Goal: Task Accomplishment & Management: Manage account settings

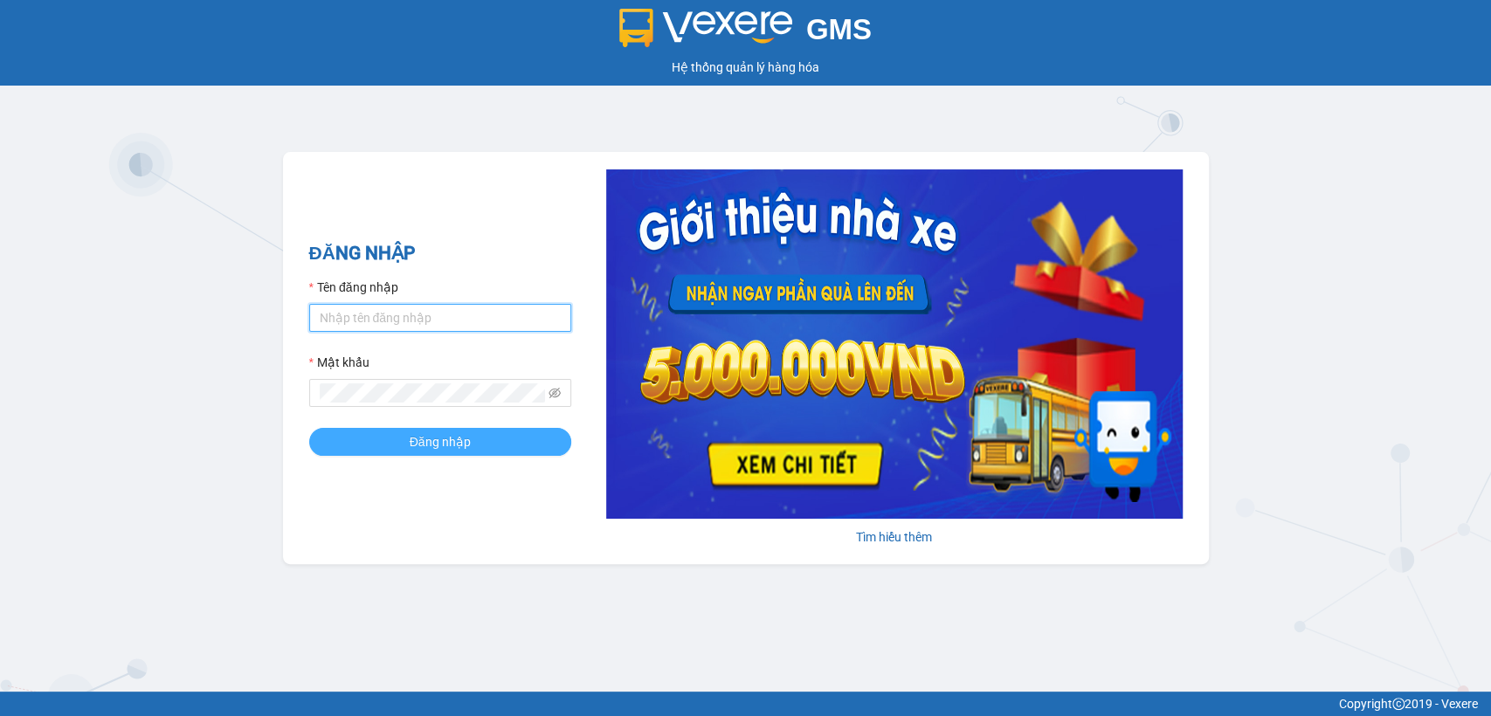
type input "thuy94.phuongnam"
click at [452, 440] on span "Đăng nhập" at bounding box center [440, 441] width 61 height 19
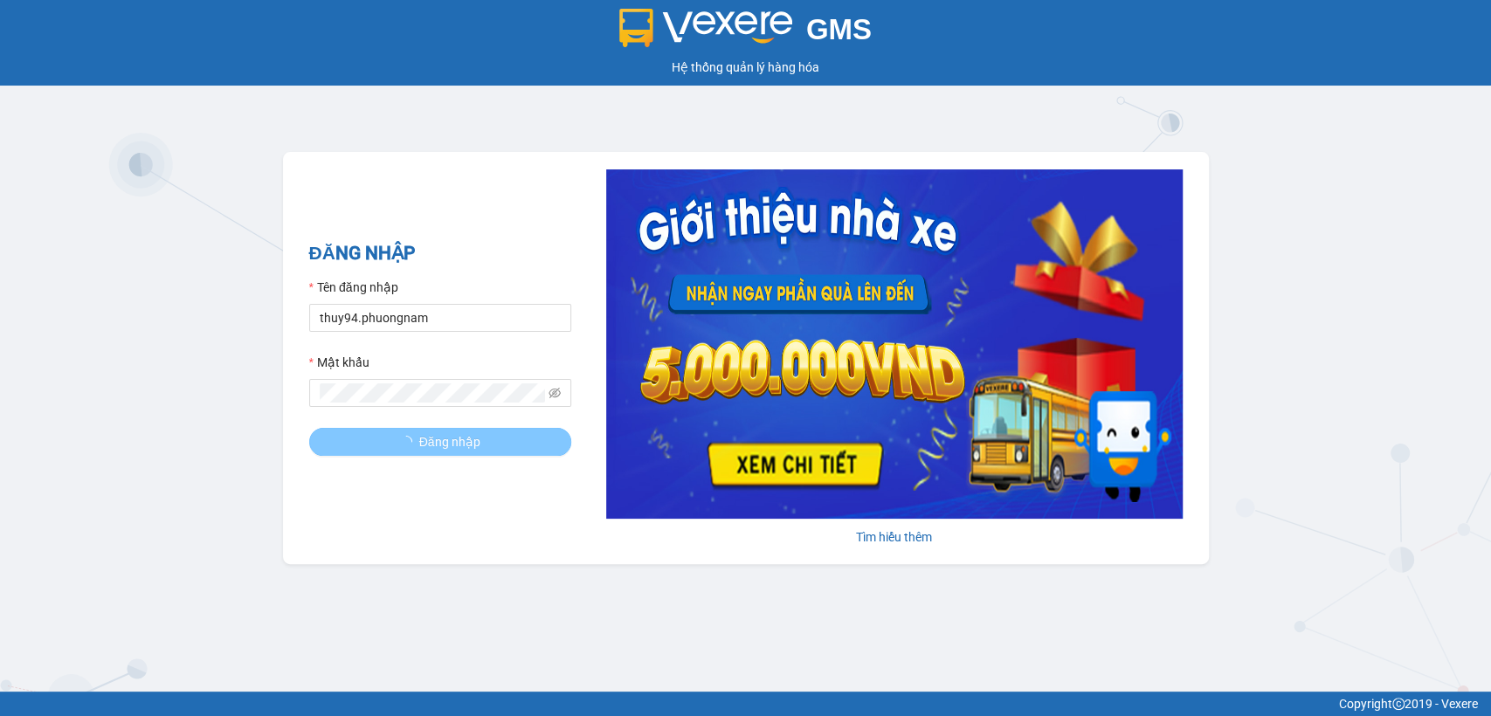
click at [452, 440] on span "Đăng nhập" at bounding box center [449, 441] width 61 height 19
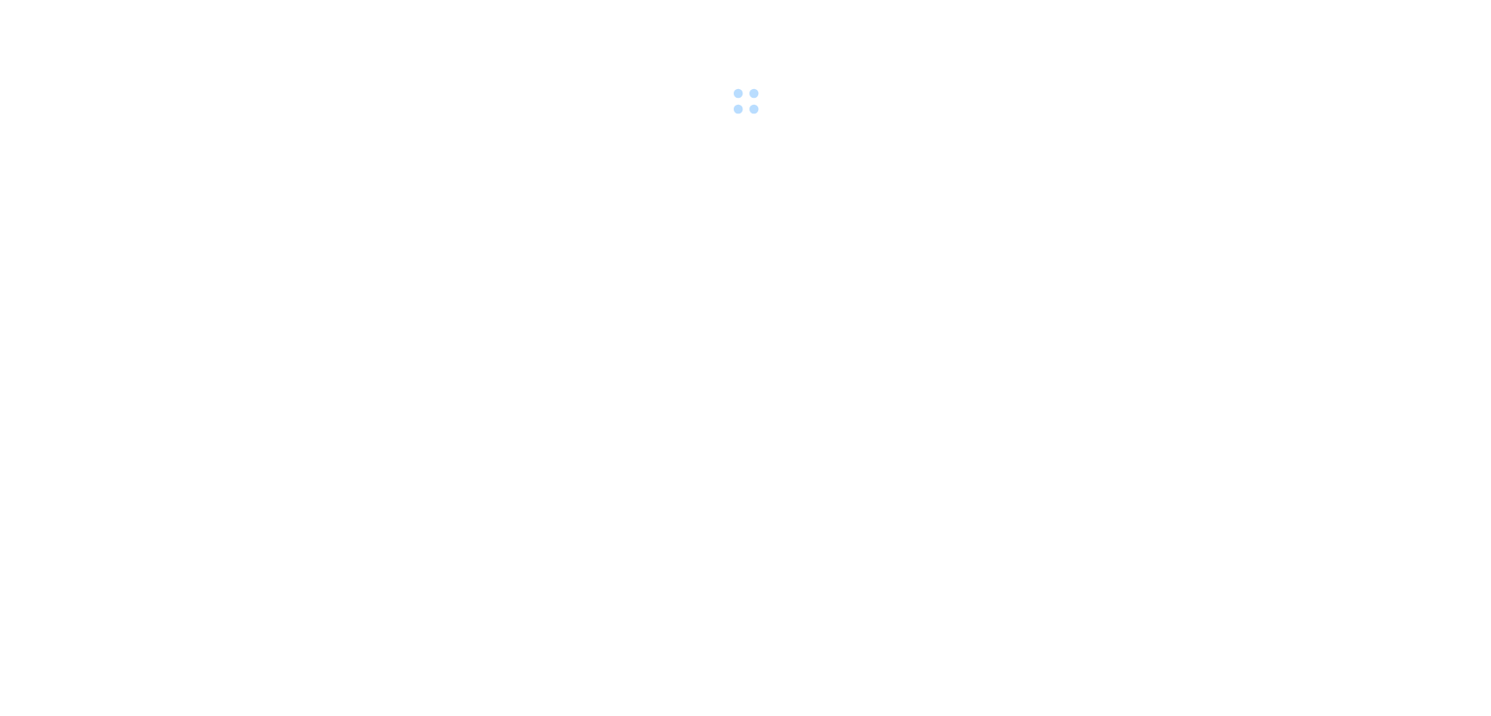
click at [528, 435] on body at bounding box center [745, 358] width 1491 height 716
click at [510, 428] on body at bounding box center [745, 358] width 1491 height 716
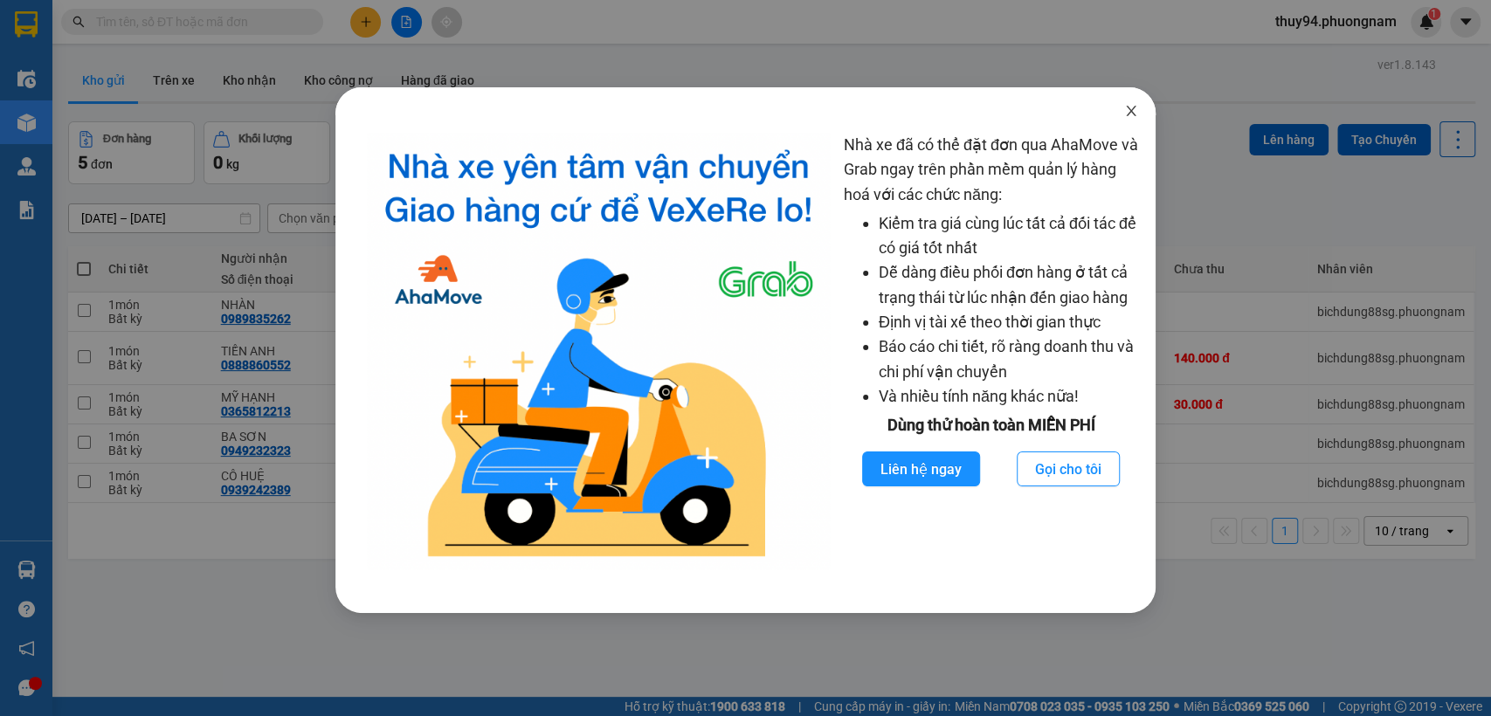
click at [1125, 108] on icon "close" at bounding box center [1131, 111] width 14 height 14
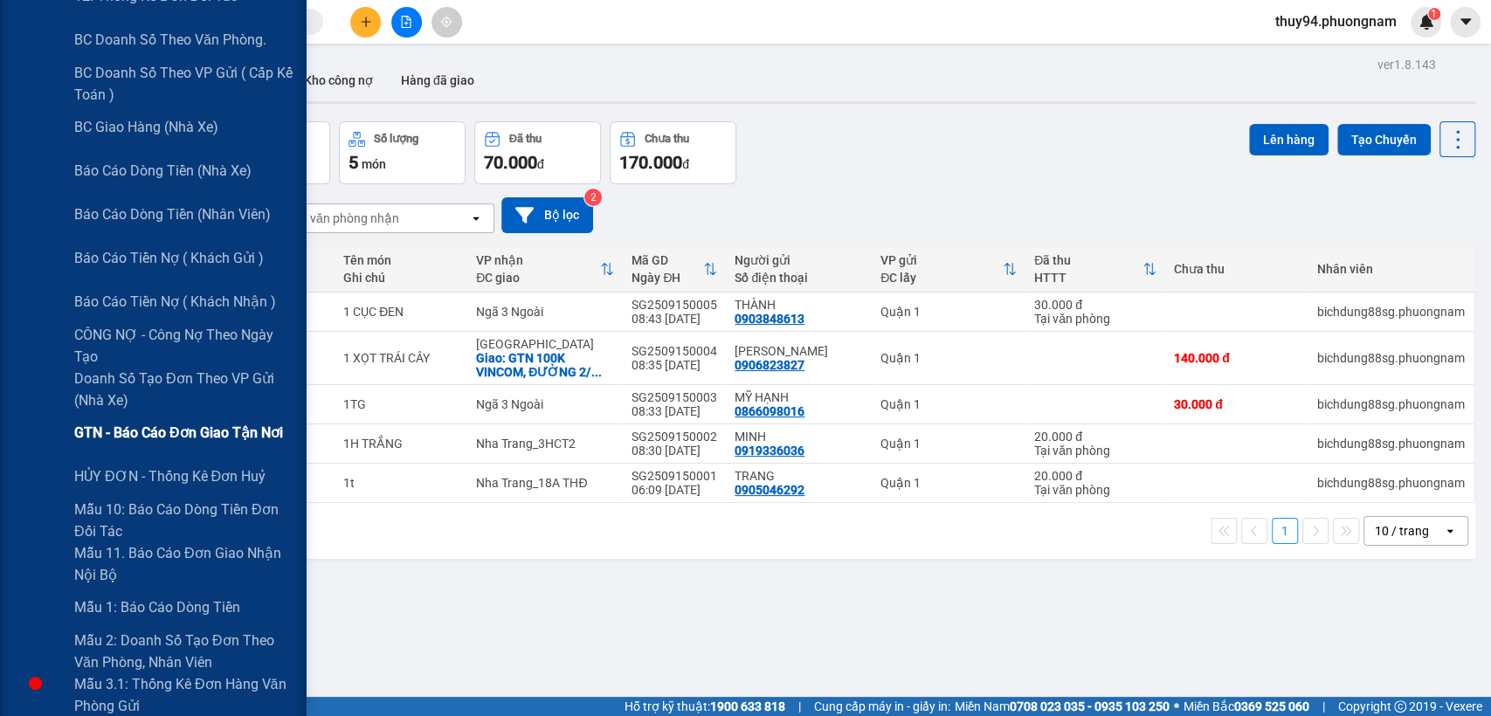
scroll to position [291, 0]
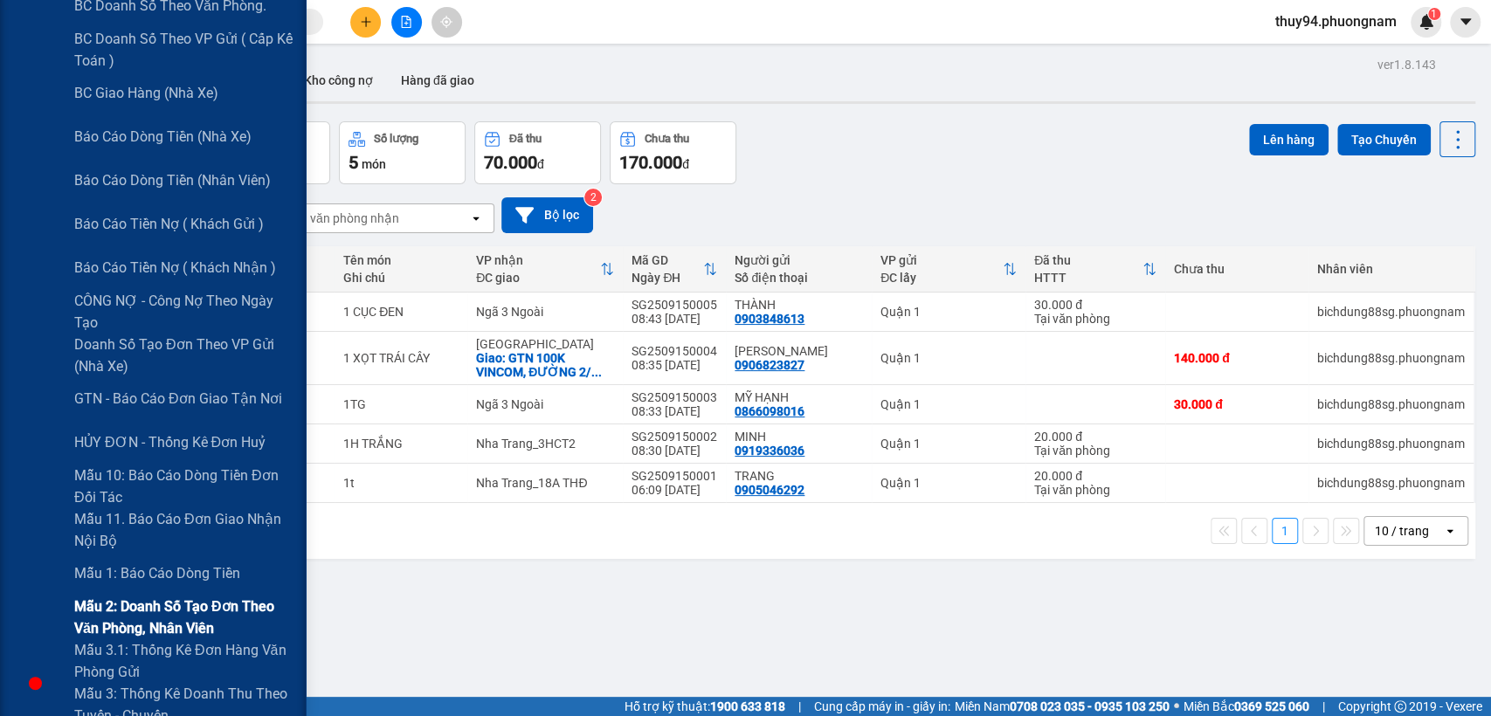
click at [111, 619] on span "Mẫu 2: Doanh số tạo đơn theo Văn phòng, nhân viên" at bounding box center [183, 618] width 218 height 44
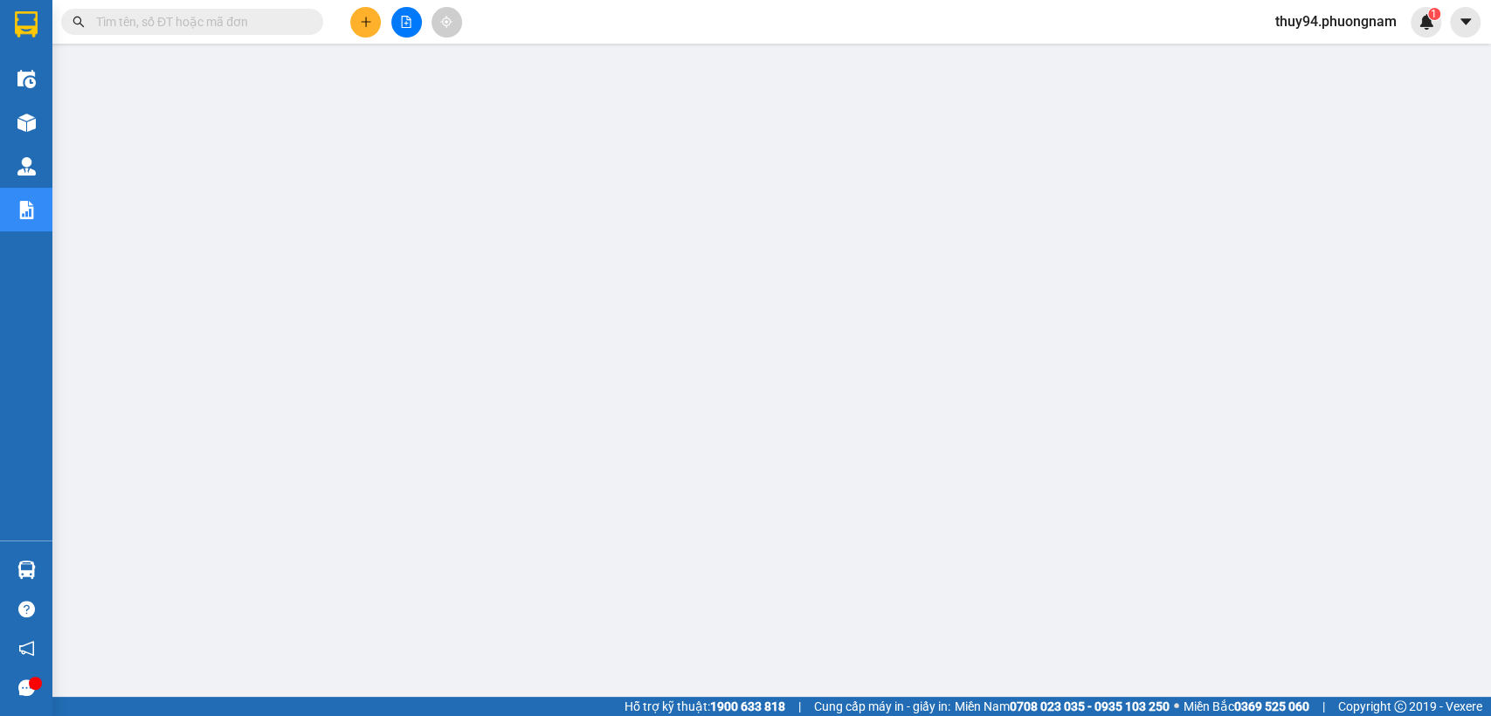
click at [267, 22] on input "text" at bounding box center [199, 21] width 206 height 19
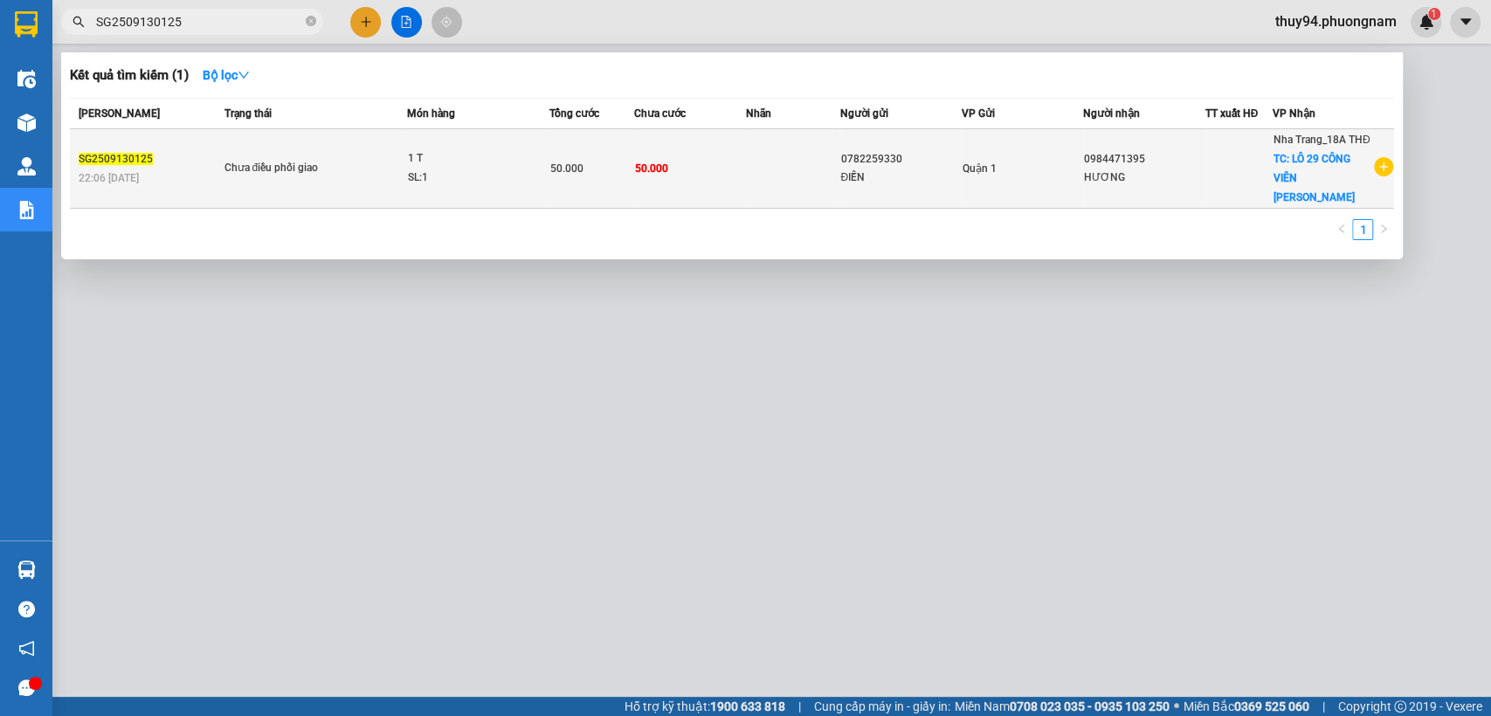
type input "SG2509130125"
click at [446, 169] on div "SL: 1" at bounding box center [473, 178] width 131 height 19
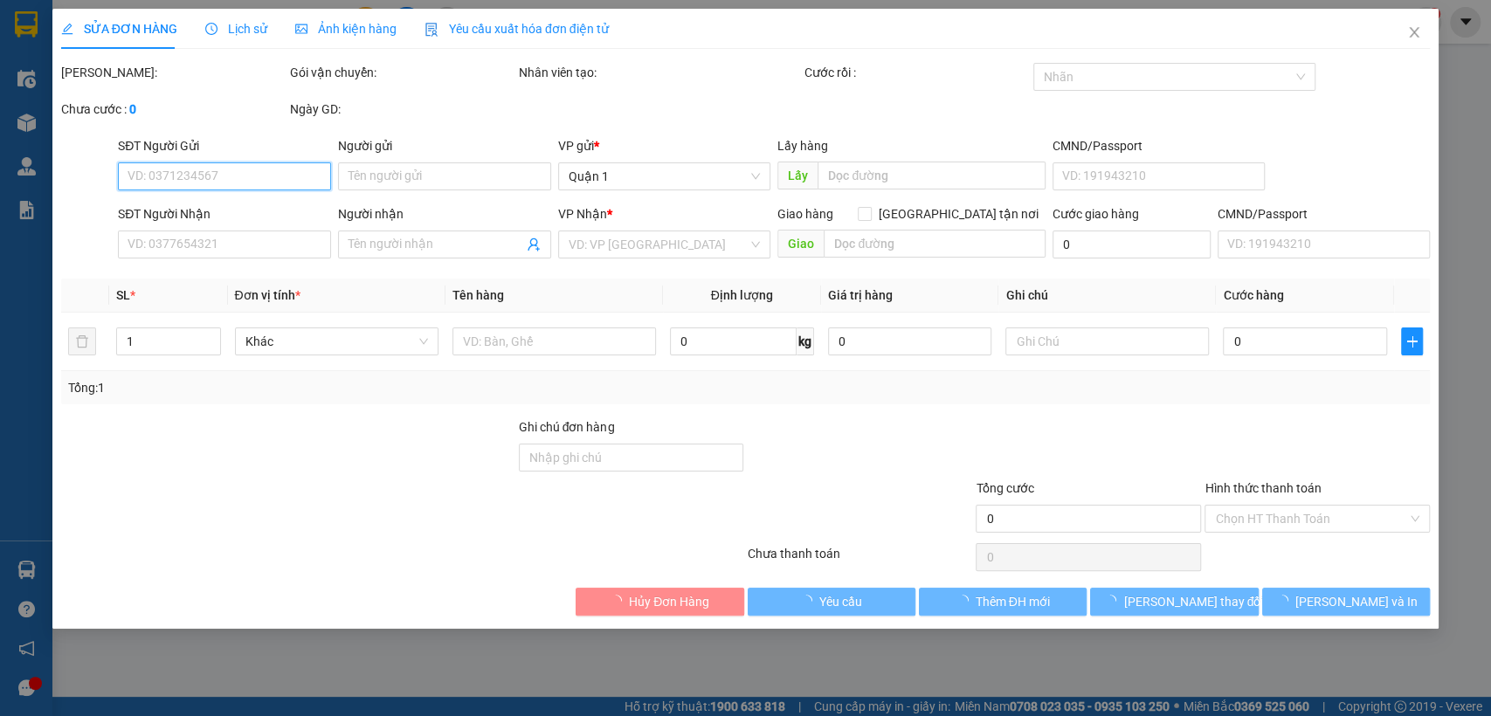
type input "0782259330"
type input "ĐIỀN"
type input "0984471395"
type input "HƯƠNG"
checkbox input "true"
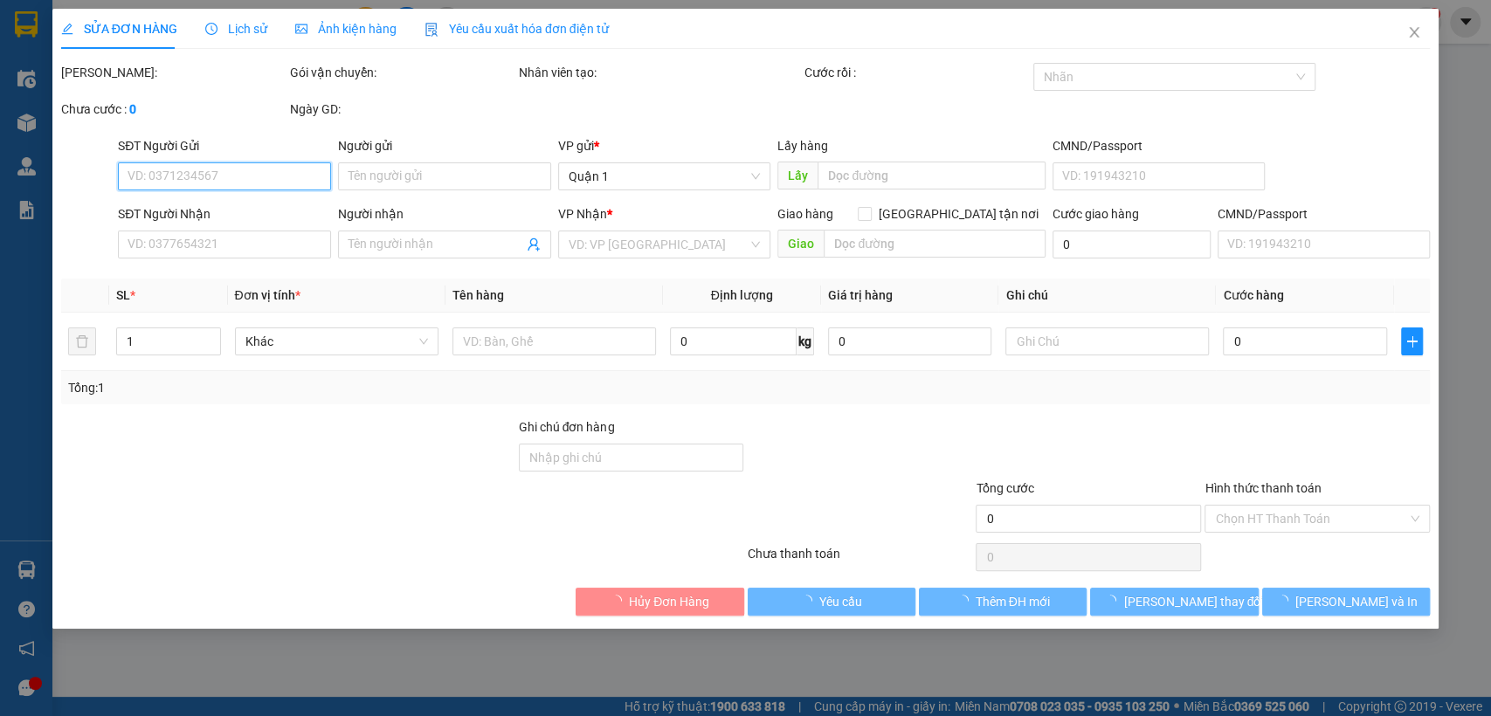
type input "LÔ 29 CÔNG VIÊN [PERSON_NAME]"
type input "50.000"
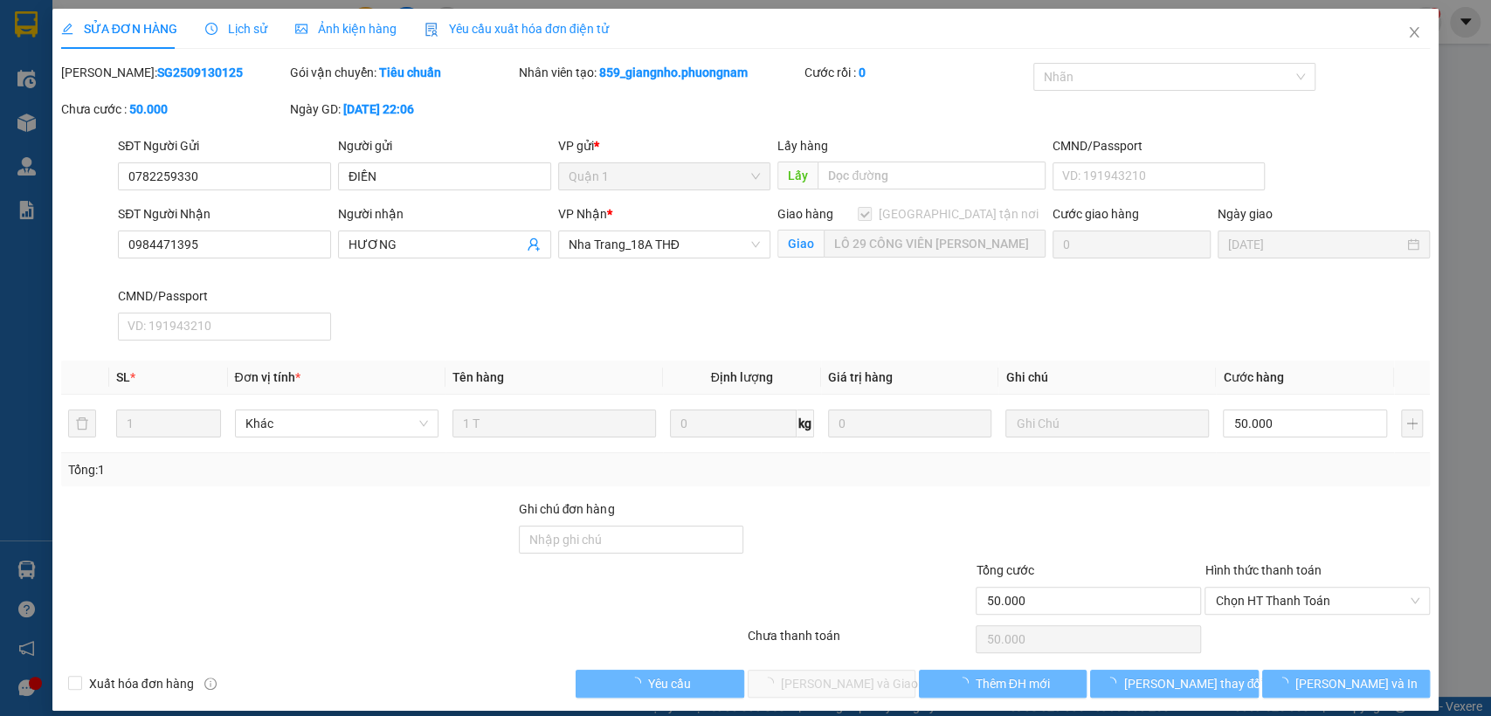
click at [211, 30] on icon "clock-circle" at bounding box center [212, 27] width 3 height 5
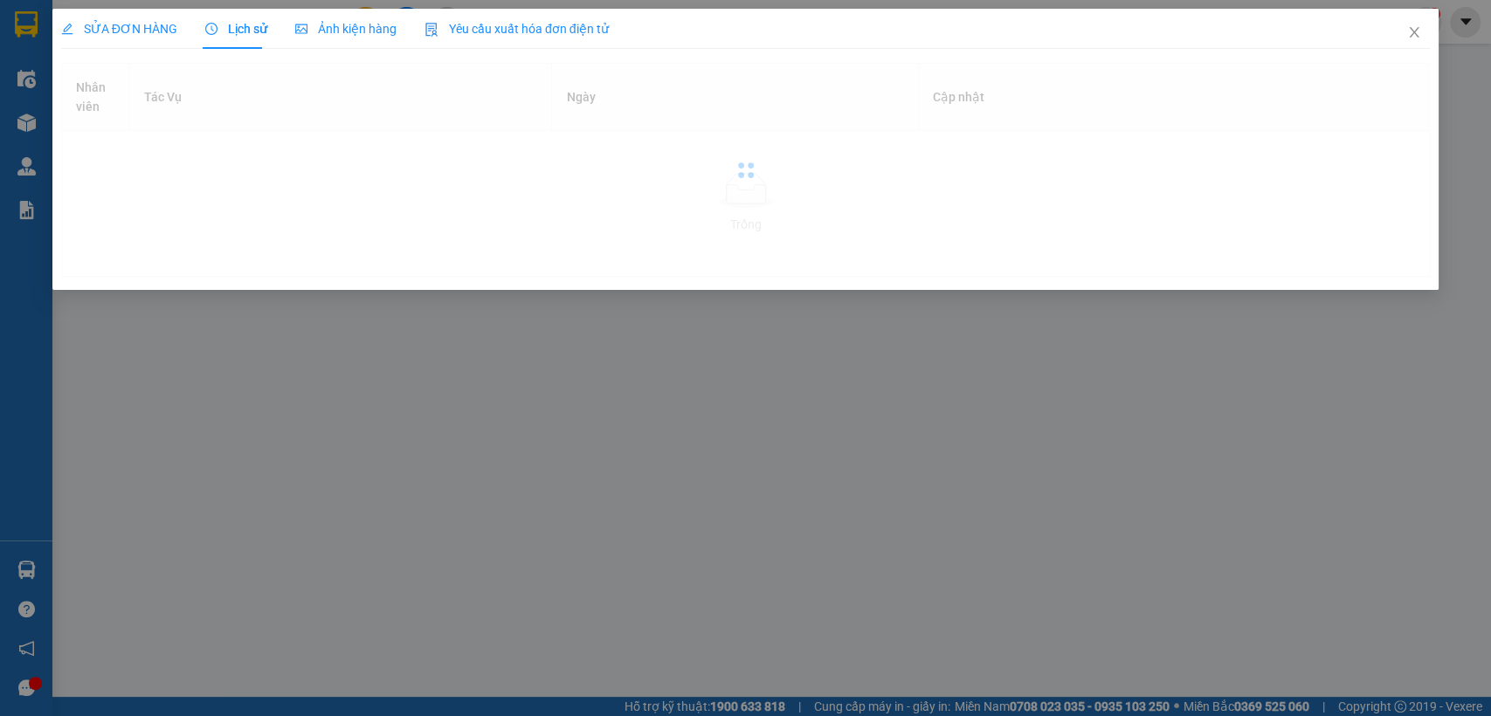
click at [580, 434] on div "SỬA ĐƠN HÀNG Lịch sử Ảnh kiện hàng Yêu cầu xuất hóa đơn điện tử Total Paid Fee …" at bounding box center [745, 358] width 1491 height 716
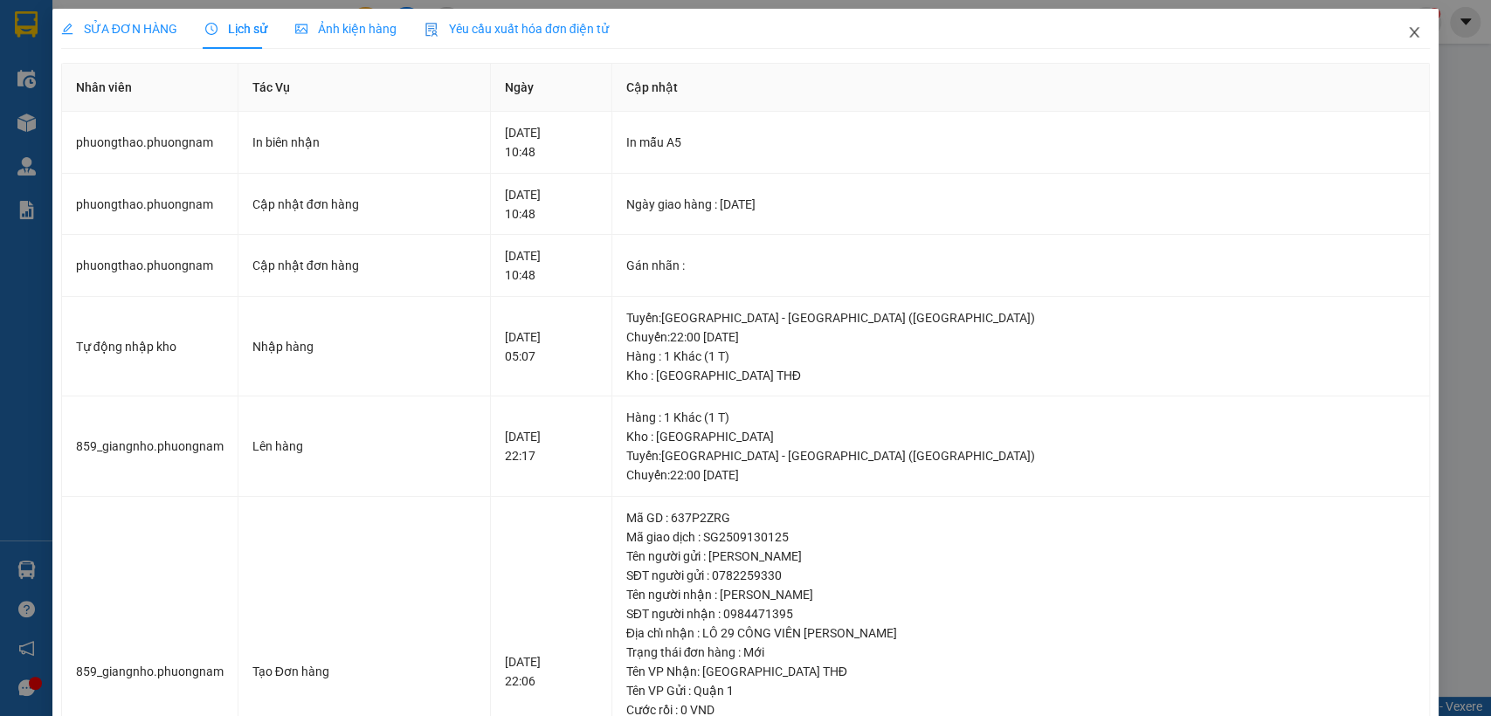
drag, startPoint x: 1406, startPoint y: 31, endPoint x: 1391, endPoint y: 39, distance: 18.0
click at [1406, 32] on span "Close" at bounding box center [1414, 33] width 49 height 49
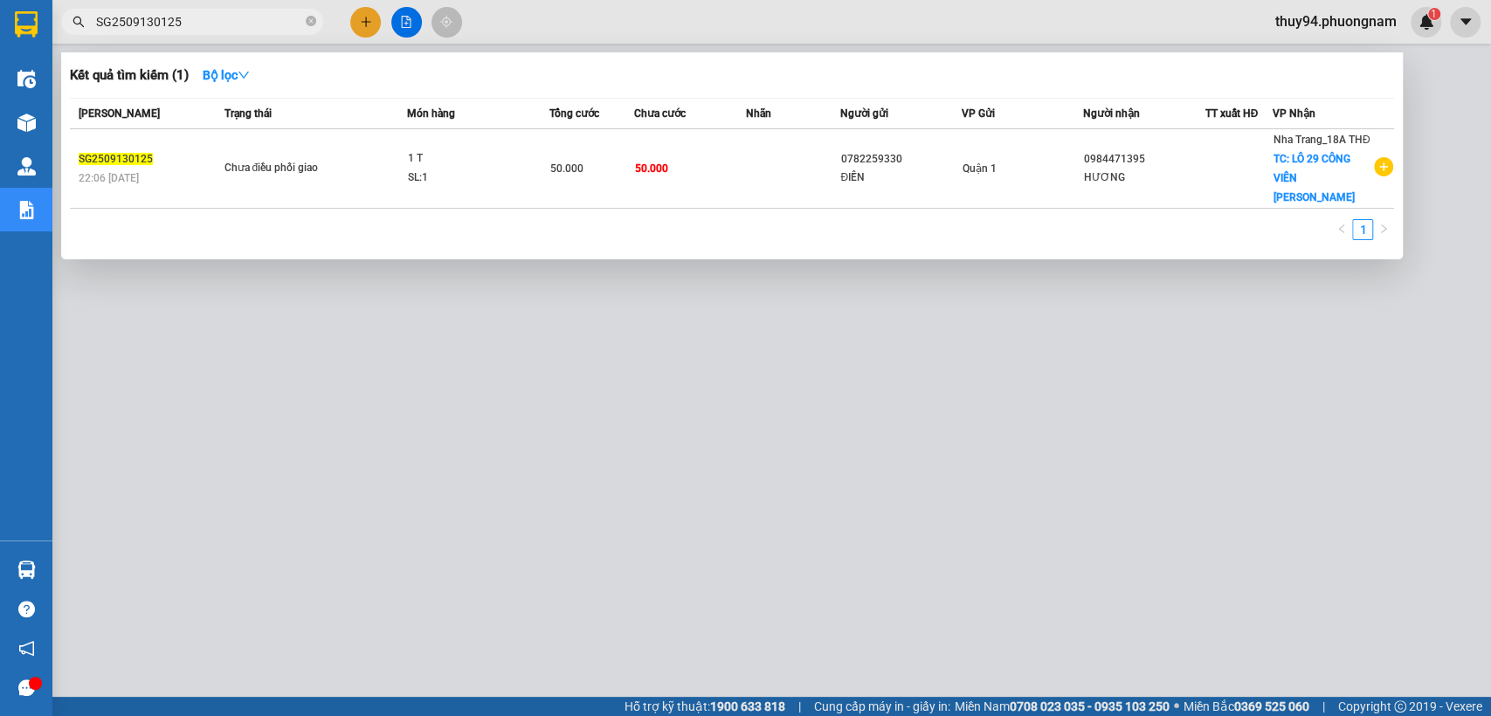
click at [240, 20] on input "SG2509130125" at bounding box center [199, 21] width 206 height 19
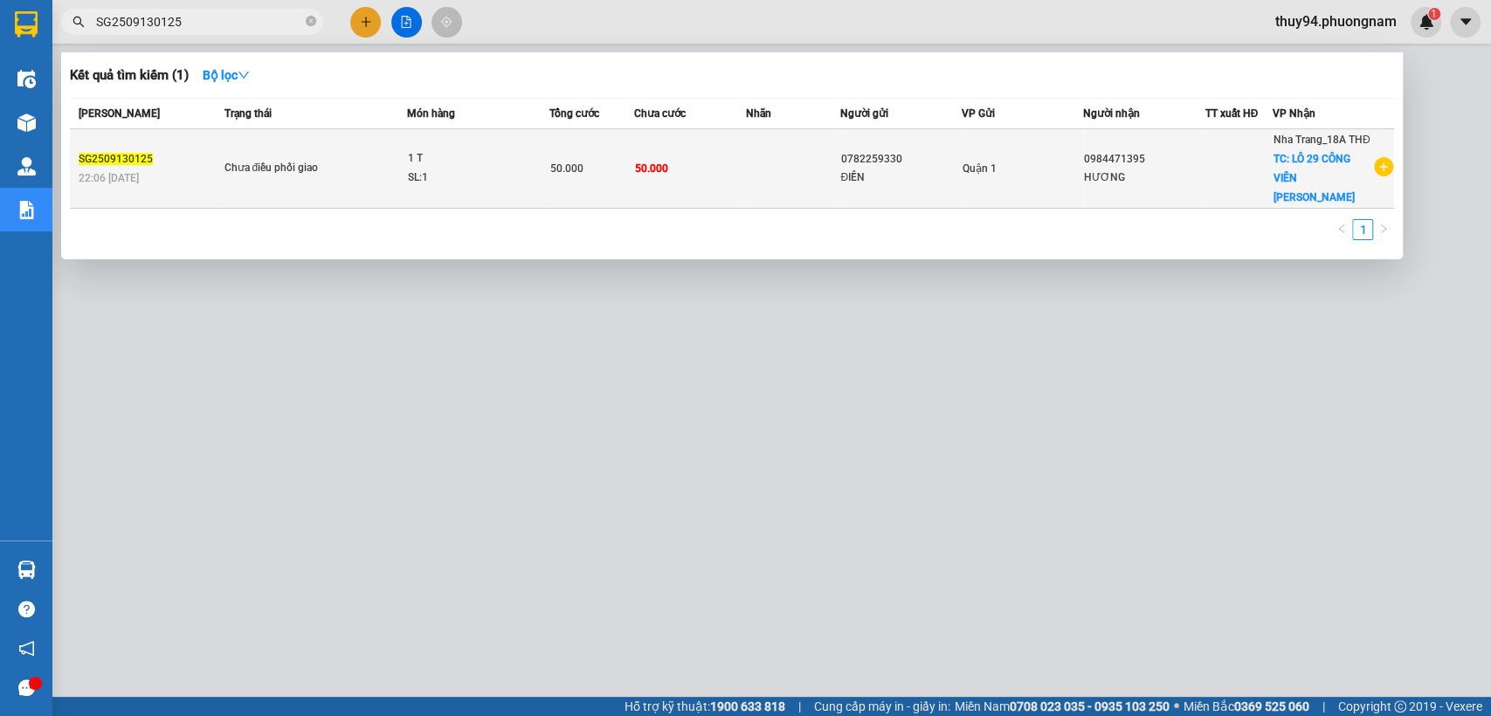
click at [323, 159] on div "Chưa điều phối giao" at bounding box center [289, 168] width 131 height 19
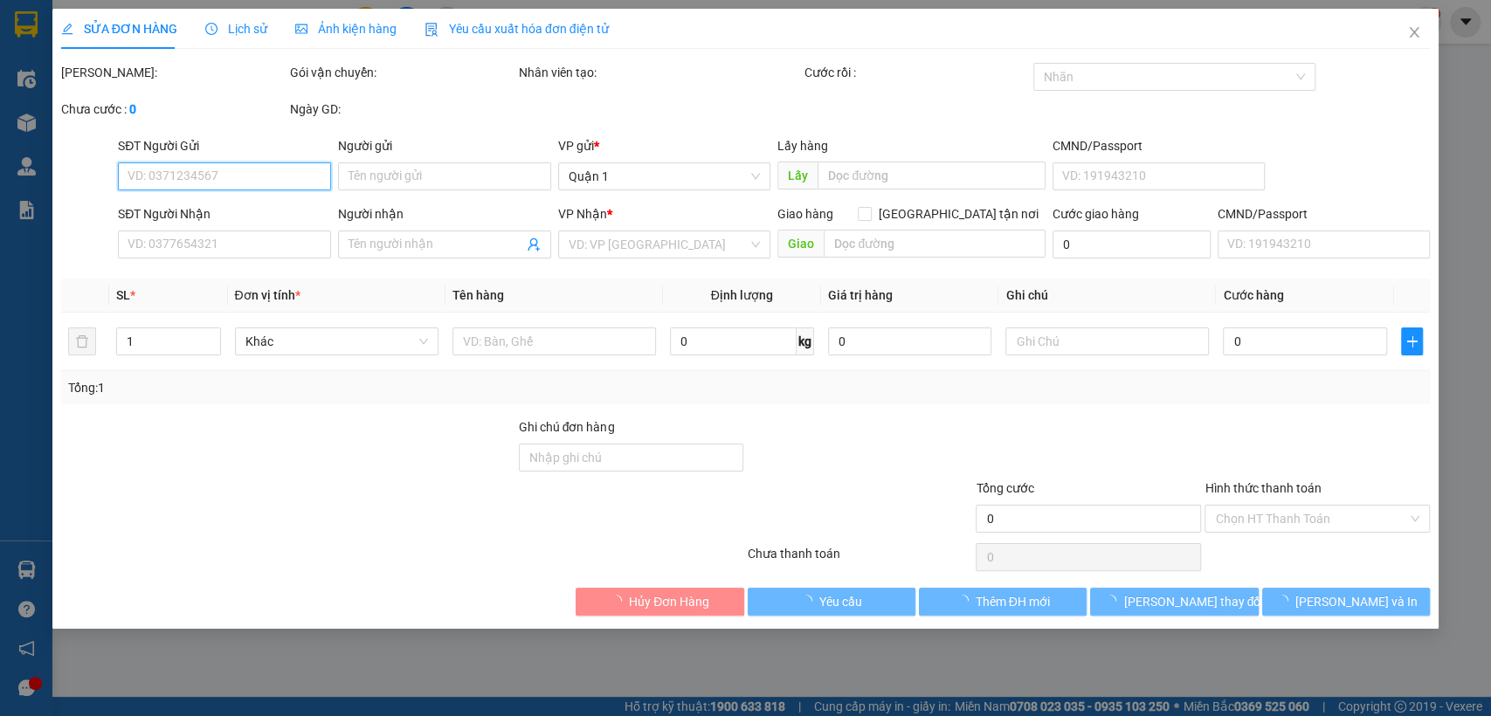
type input "0782259330"
type input "ĐIỀN"
type input "0984471395"
type input "HƯƠNG"
checkbox input "true"
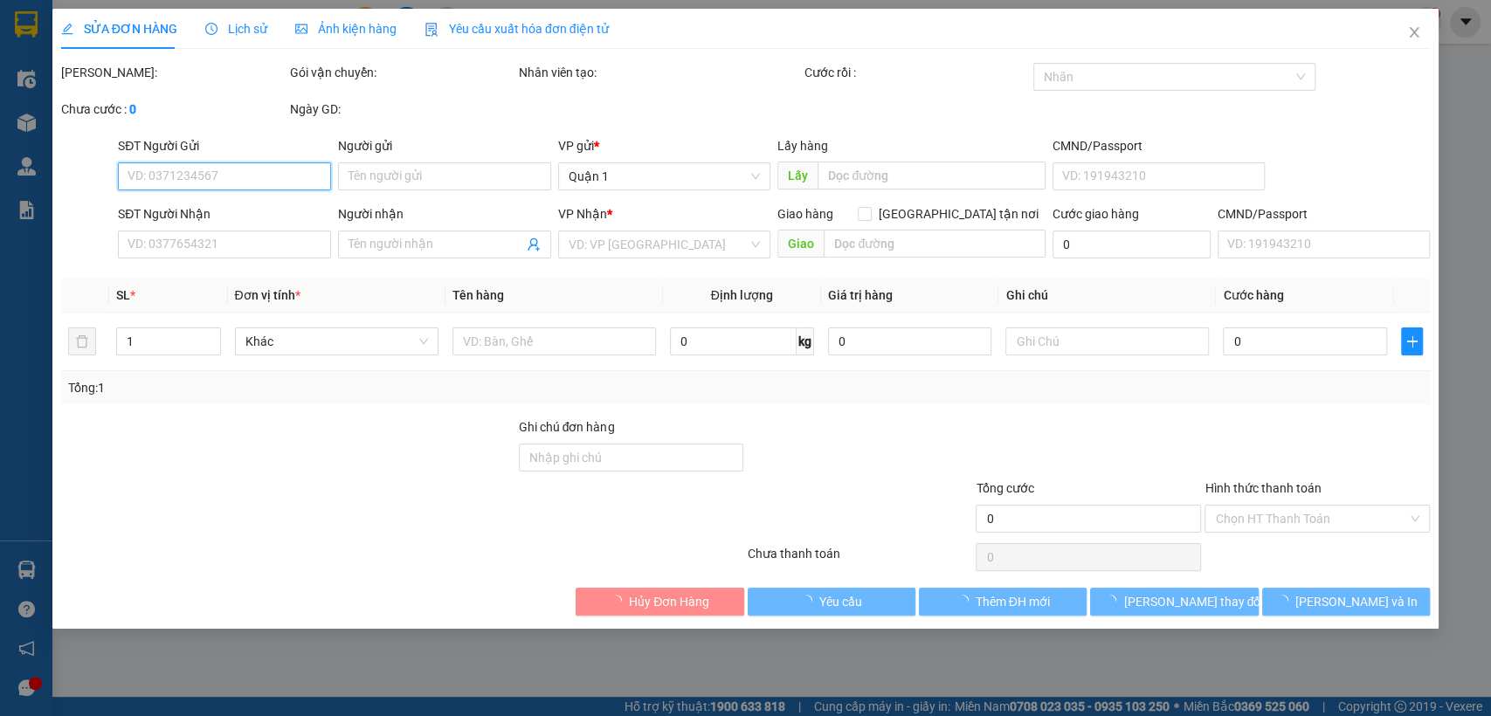
type input "LÔ 29 CÔNG VIÊN [PERSON_NAME]"
type input "50.000"
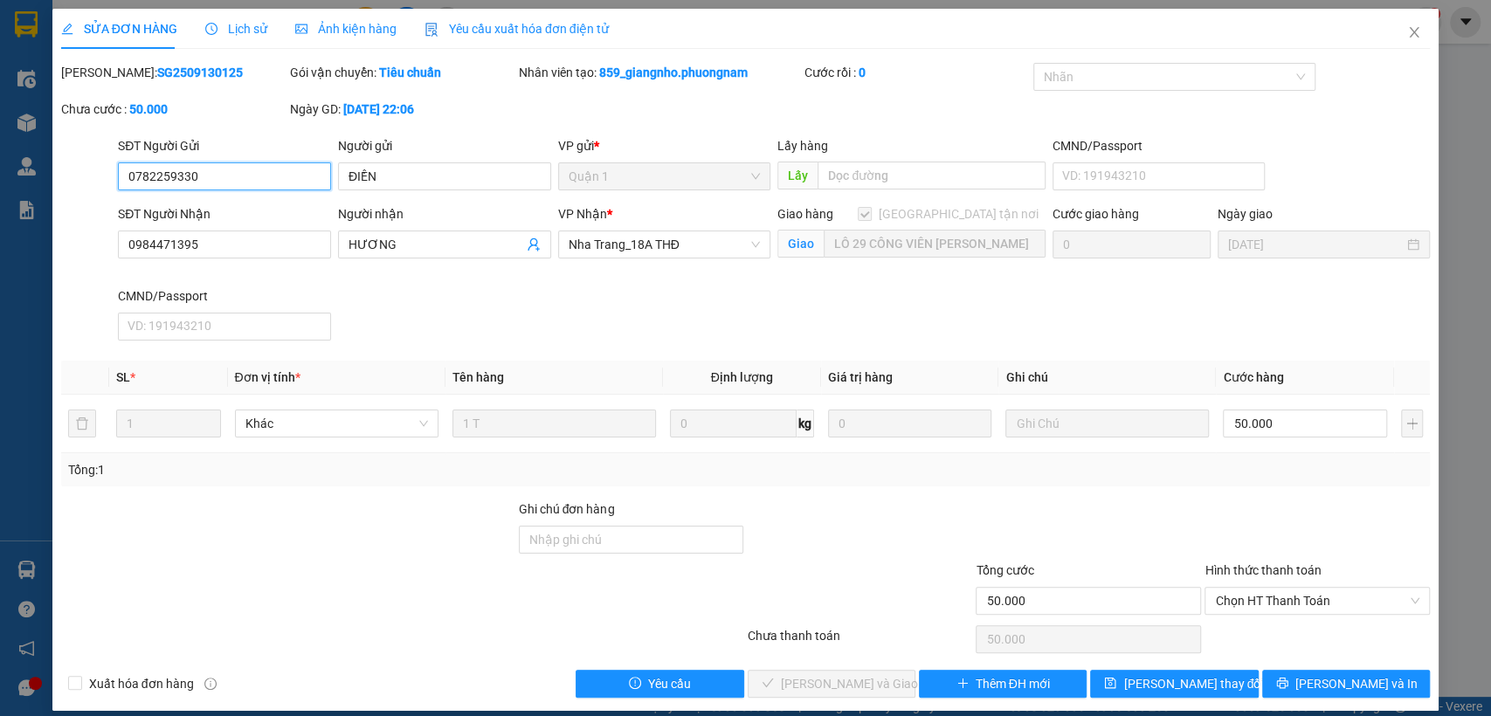
scroll to position [14, 0]
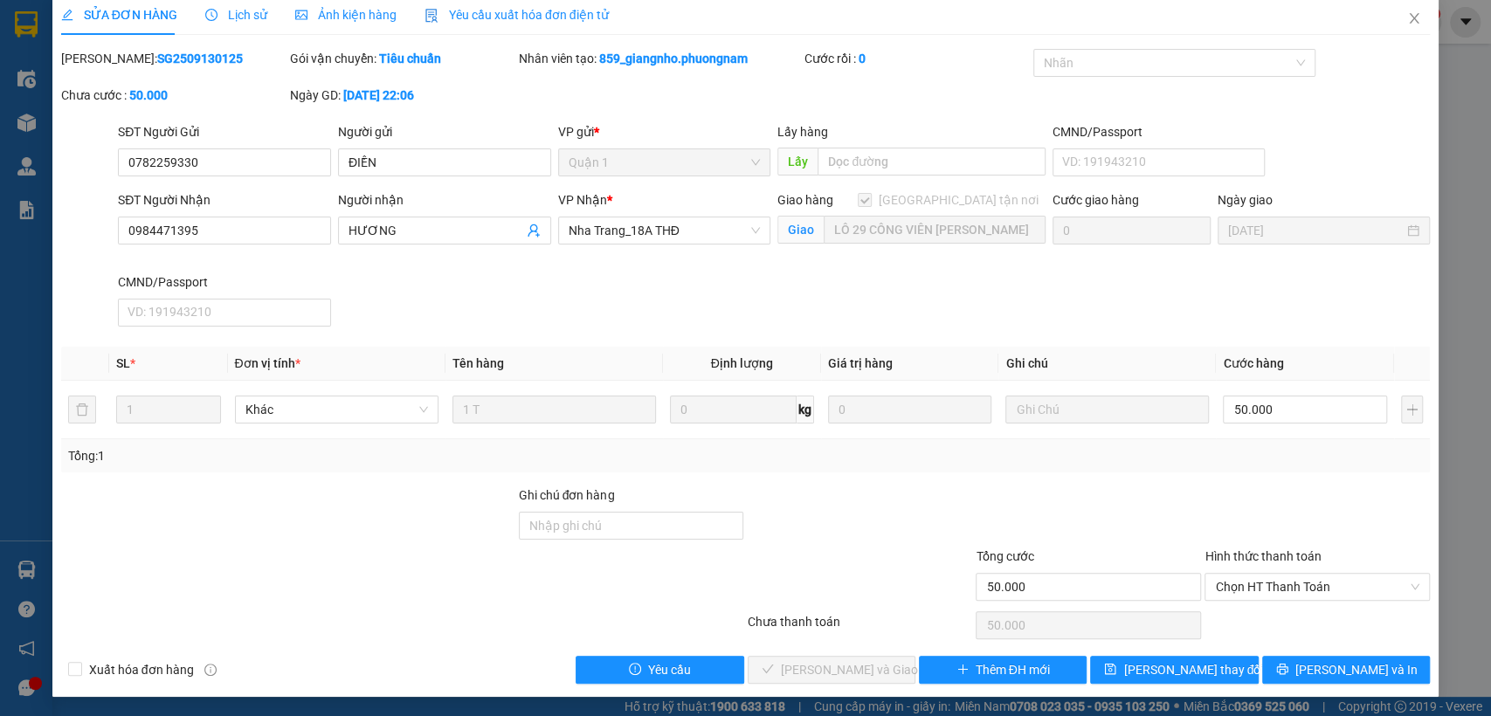
click at [215, 11] on span "Lịch sử" at bounding box center [236, 15] width 62 height 14
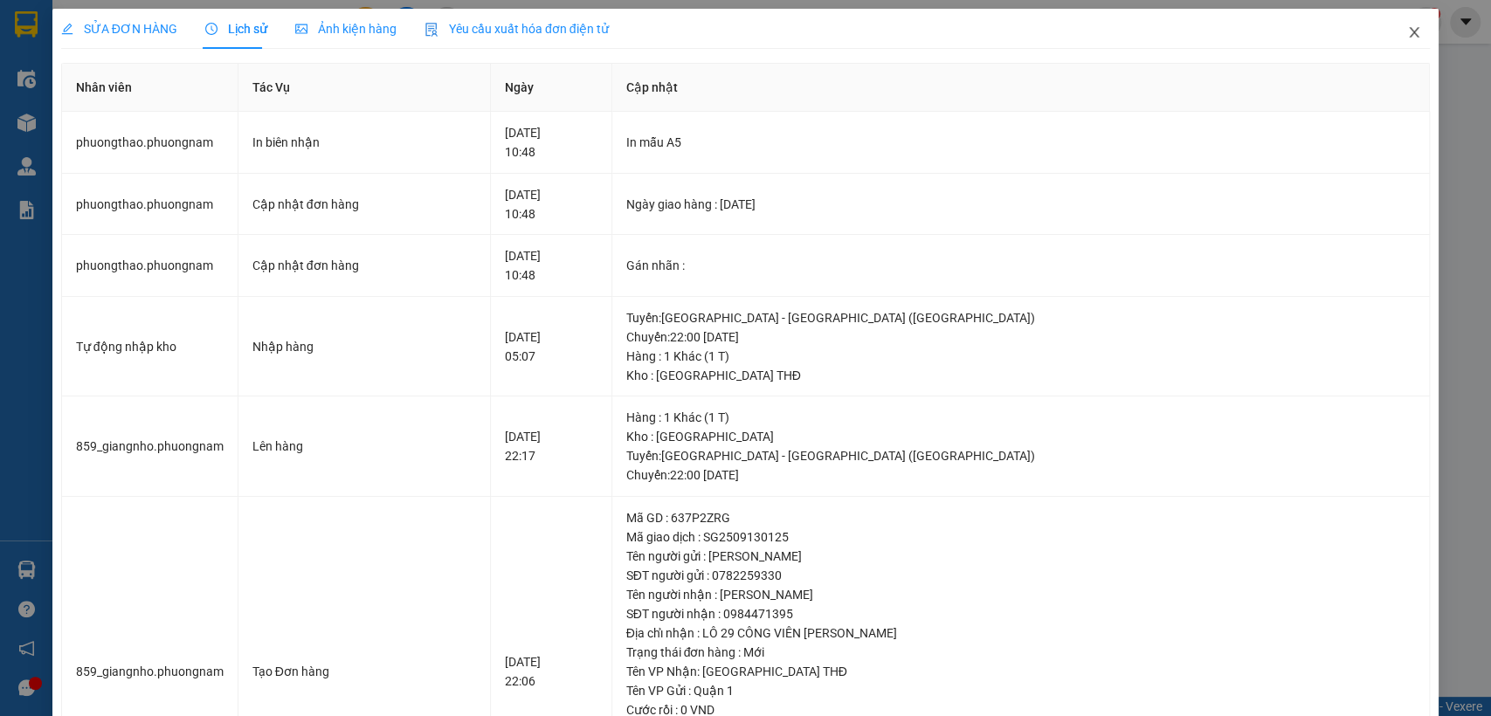
click at [1410, 34] on icon "close" at bounding box center [1415, 32] width 10 height 10
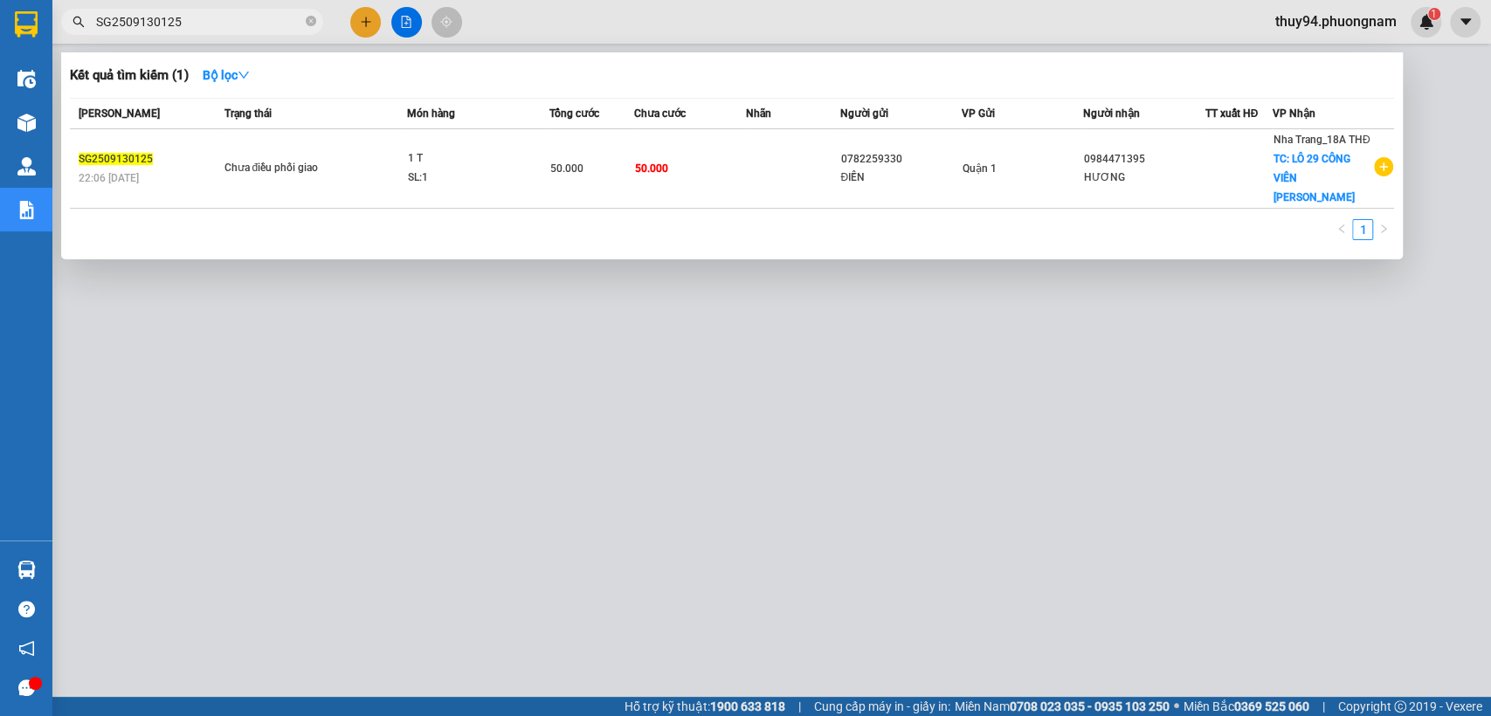
drag, startPoint x: 215, startPoint y: 18, endPoint x: 12, endPoint y: 45, distance: 204.3
click at [12, 45] on section "Kết quả tìm kiếm ( 1 ) Bộ lọc Mã ĐH Trạng thái Món hàng Tổng cước Chưa cước Nhã…" at bounding box center [745, 358] width 1491 height 716
